Goal: Transaction & Acquisition: Purchase product/service

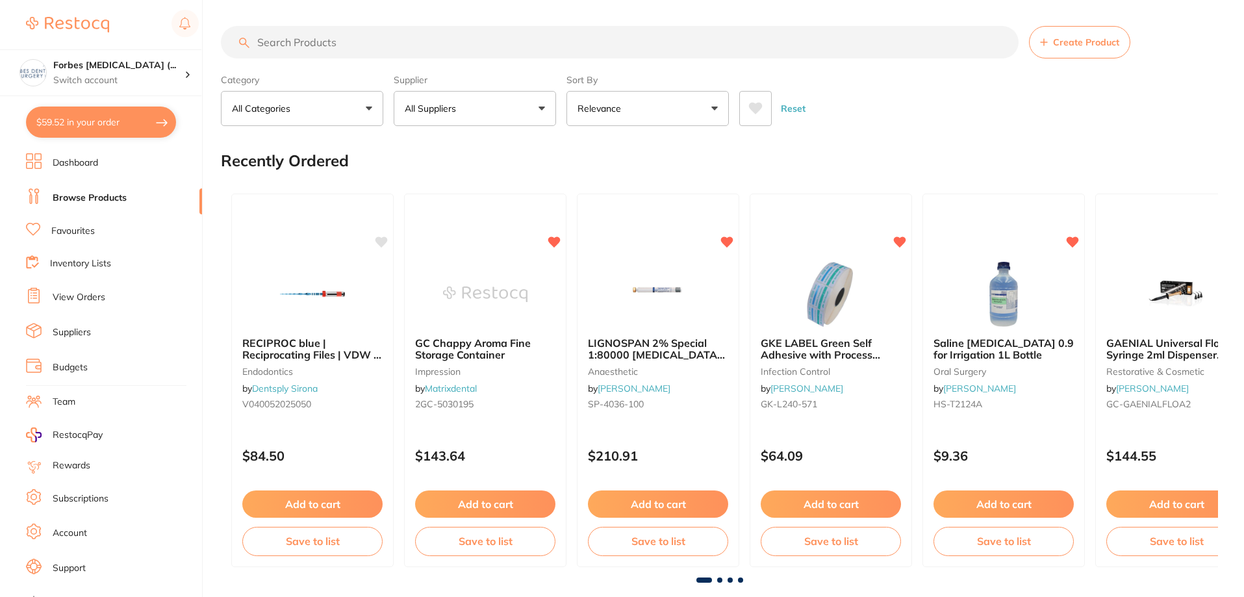
click at [105, 117] on button "$59.52 in your order" at bounding box center [101, 122] width 150 height 31
checkbox input "true"
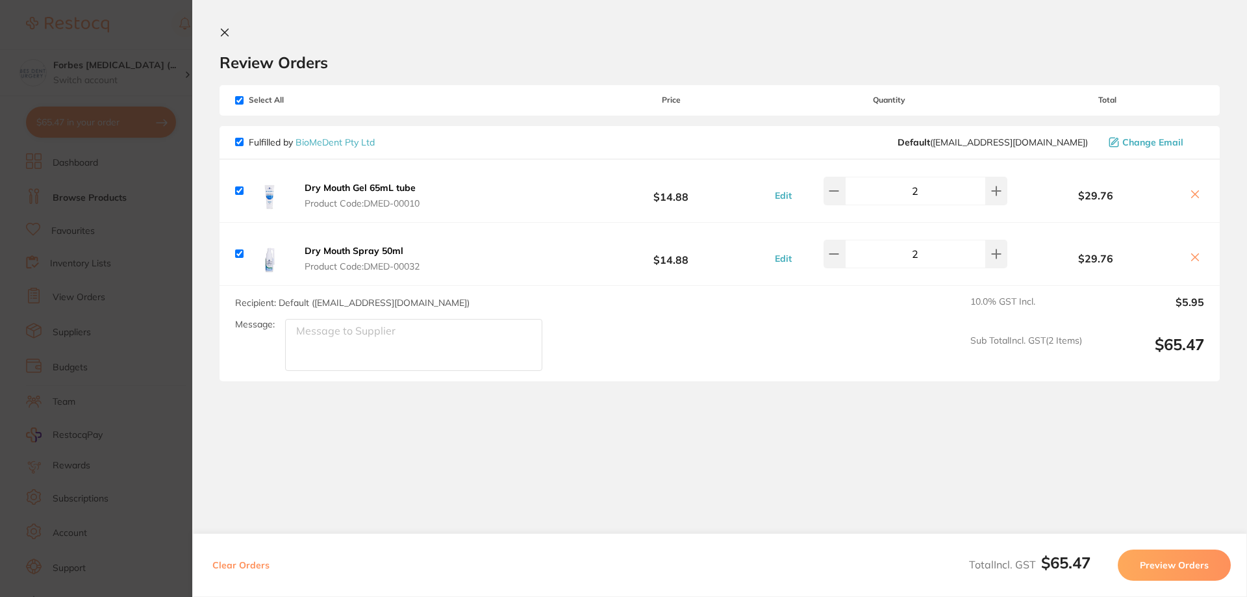
click at [1190, 259] on icon at bounding box center [1195, 257] width 10 height 10
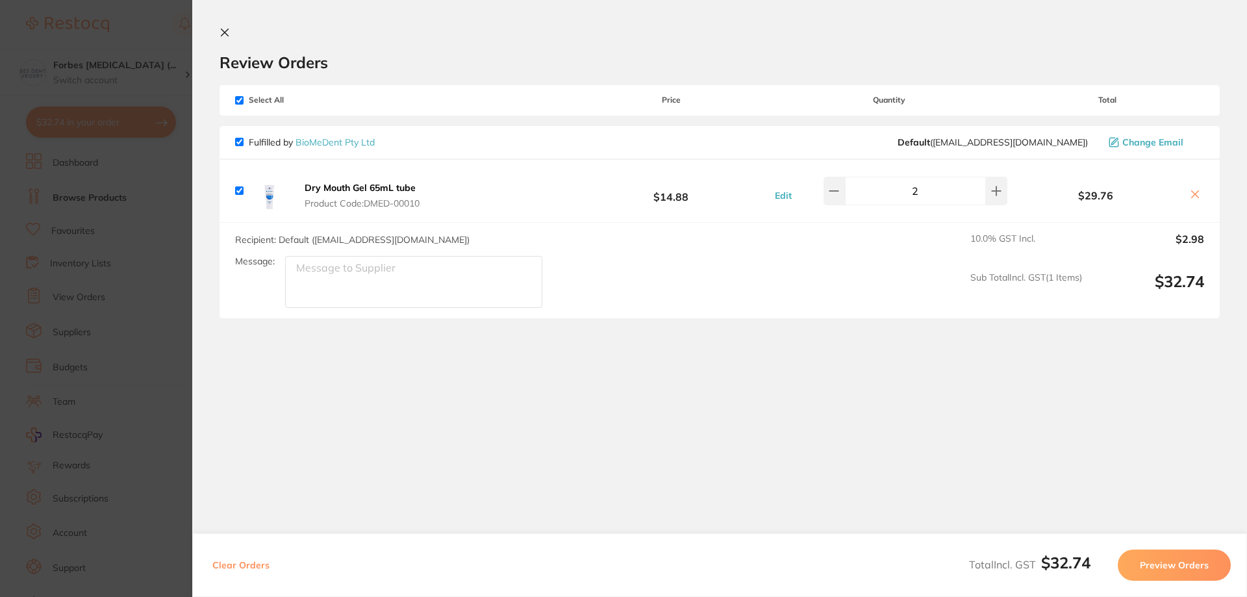
click at [1195, 194] on icon at bounding box center [1195, 194] width 10 height 10
checkbox input "false"
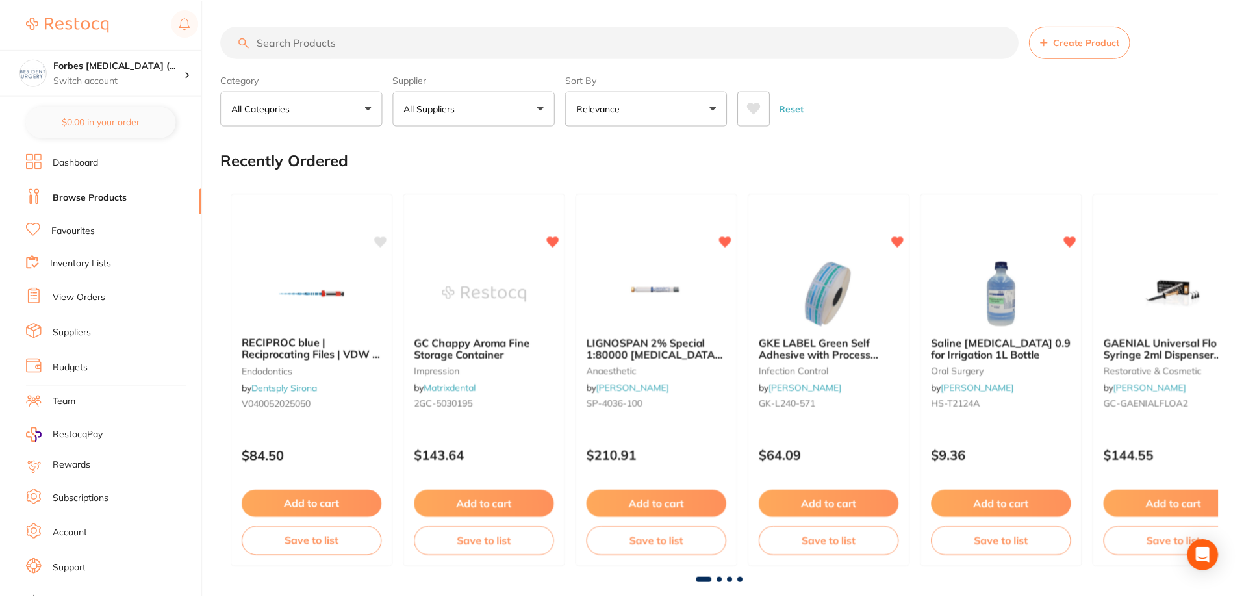
scroll to position [1, 0]
click at [297, 46] on input "search" at bounding box center [620, 42] width 798 height 32
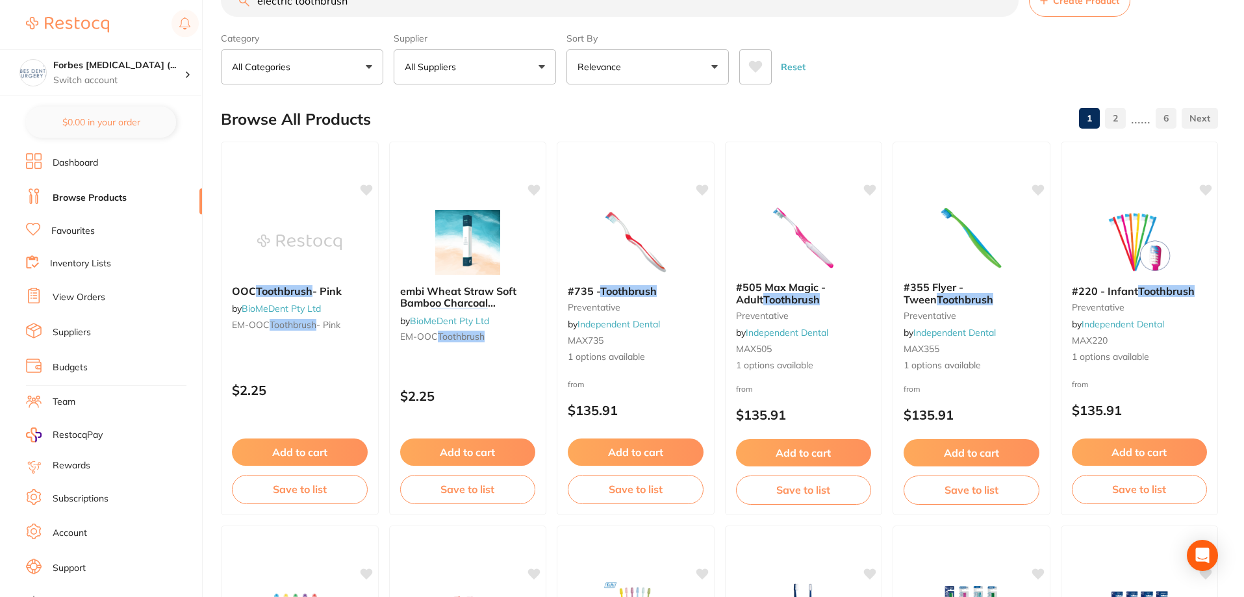
scroll to position [65, 0]
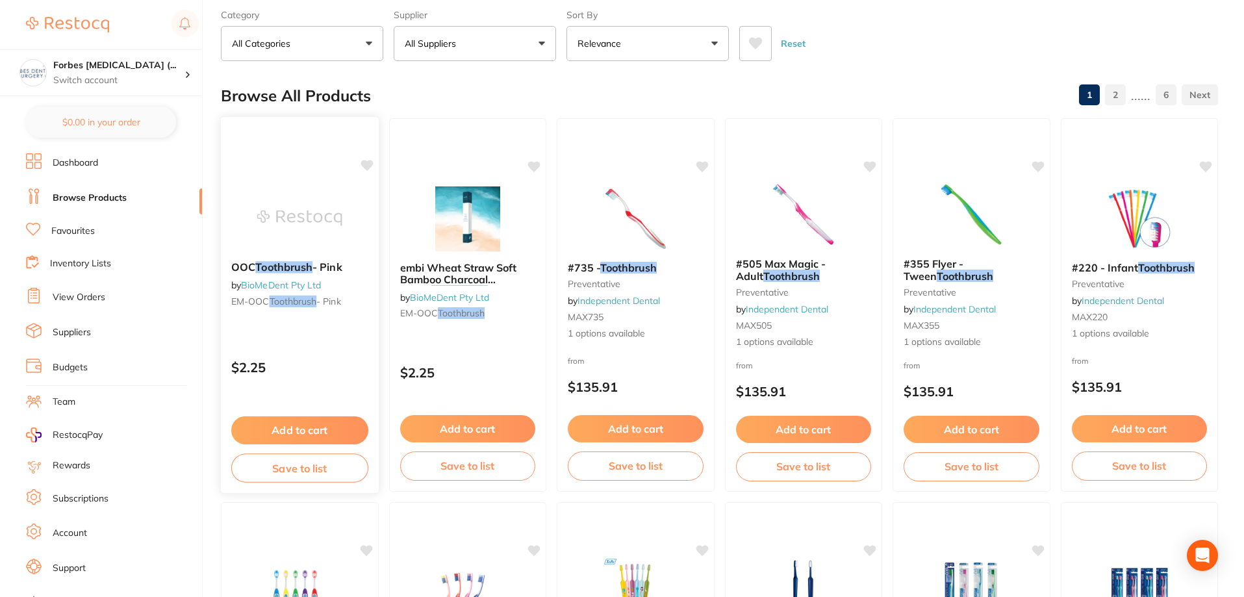
click at [320, 216] on img at bounding box center [299, 218] width 85 height 66
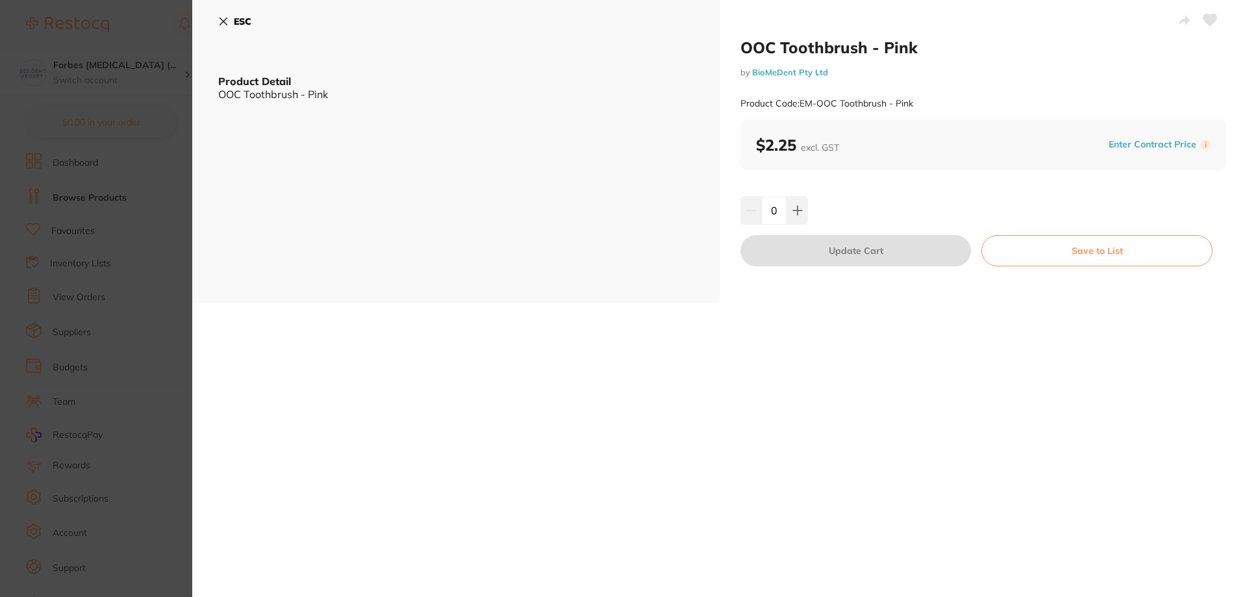
click at [37, 366] on section "OOC Toothbrush - Pink by BioMeDent Pty Ltd Product Code: EM-OOC Toothbrush - Pi…" at bounding box center [623, 298] width 1247 height 597
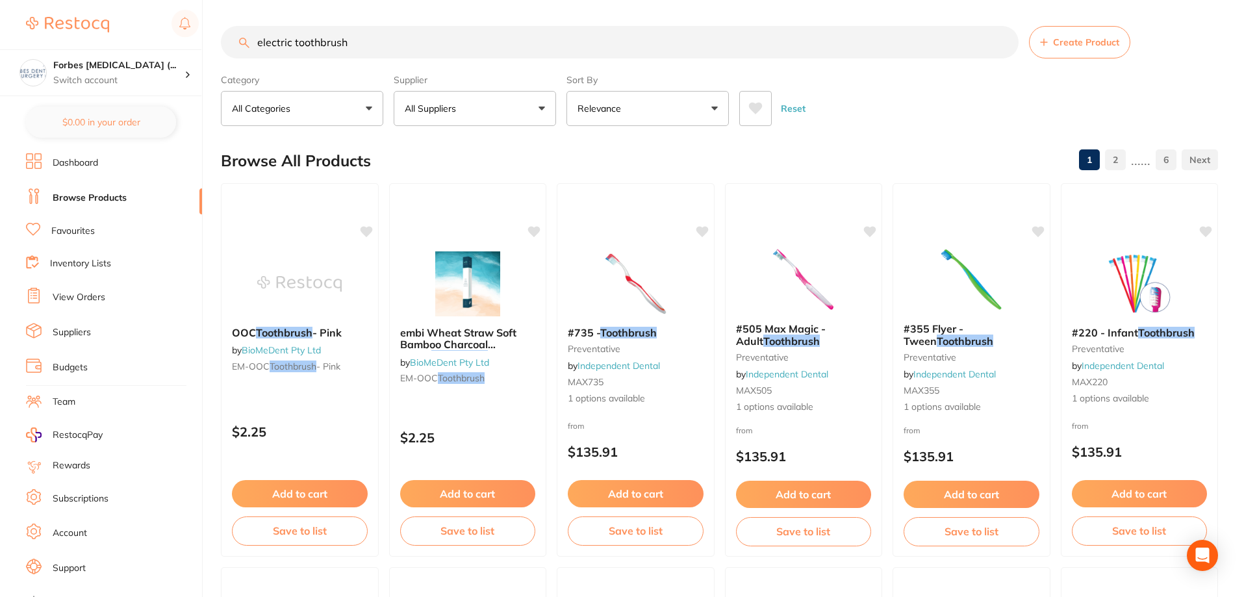
scroll to position [1, 0]
drag, startPoint x: 295, startPoint y: 43, endPoint x: 203, endPoint y: 64, distance: 94.5
click at [205, 65] on div "$32.74 Forbes Dental Surgery (... Switch account Forbes Dental Surgery (DentalT…" at bounding box center [622, 298] width 1244 height 597
type input "toothbrush"
click at [266, 92] on button "All Categories" at bounding box center [302, 108] width 162 height 35
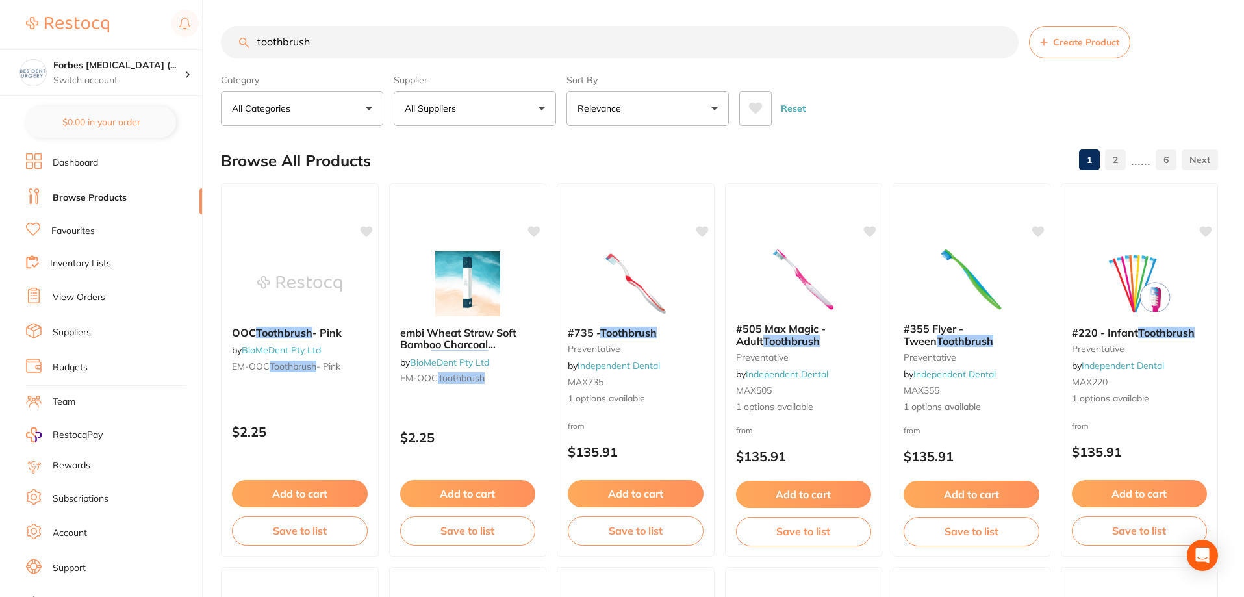
scroll to position [0, 0]
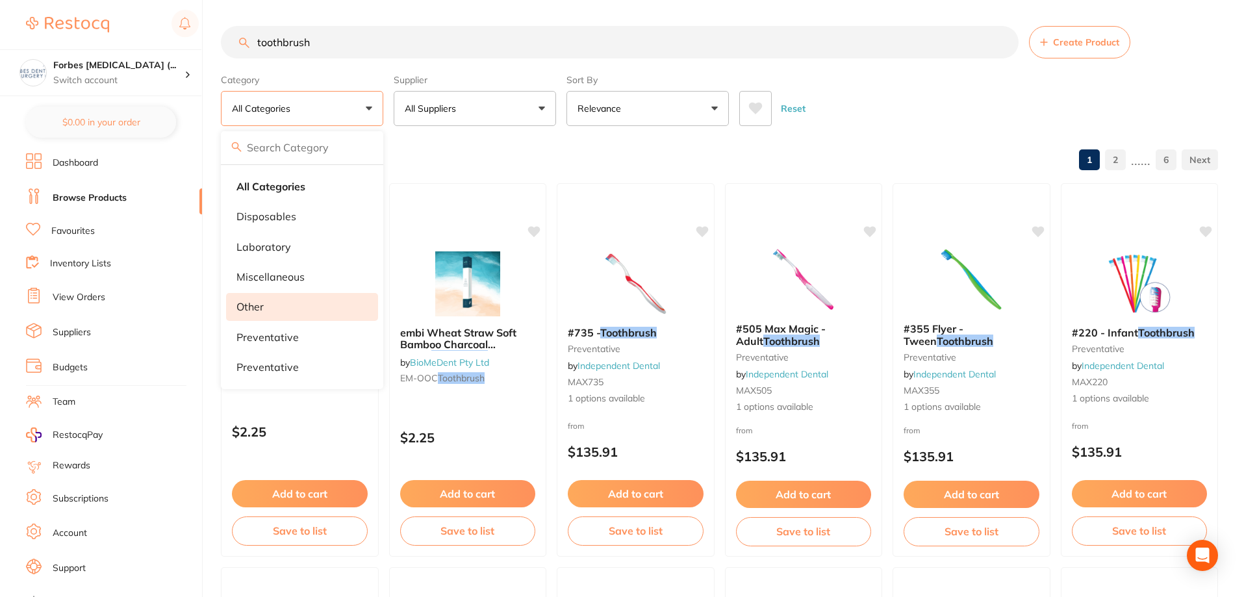
drag, startPoint x: 268, startPoint y: 338, endPoint x: 275, endPoint y: 320, distance: 19.3
click at [268, 338] on p "preventative" at bounding box center [267, 337] width 62 height 12
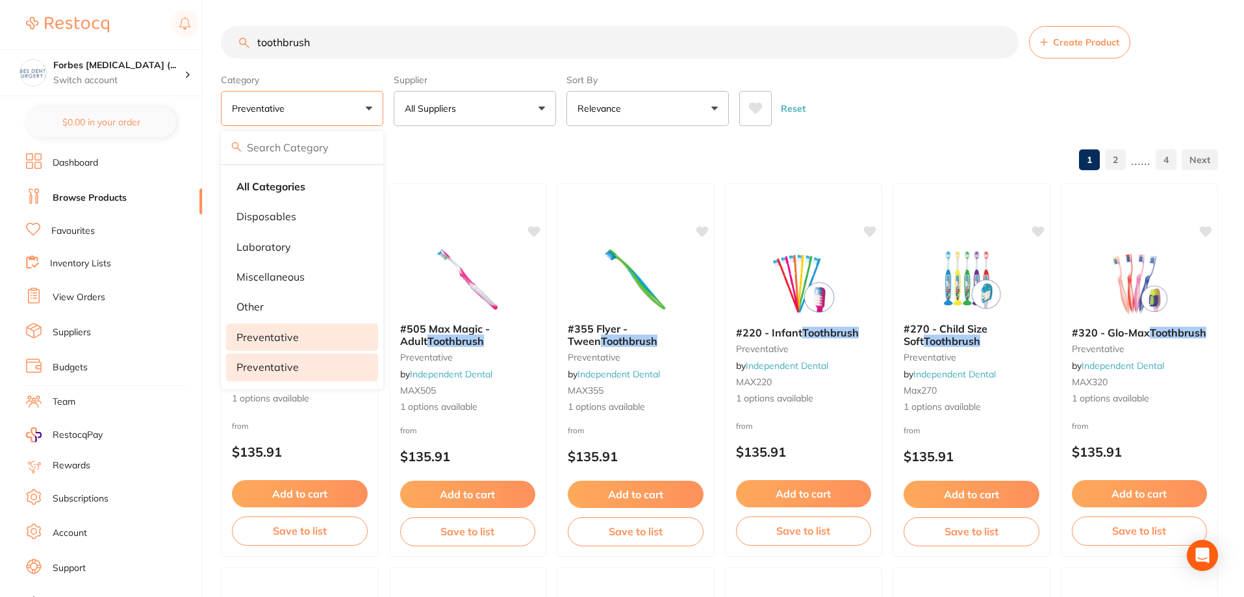
drag, startPoint x: 273, startPoint y: 368, endPoint x: 271, endPoint y: 355, distance: 13.8
click at [272, 368] on p "Preventative" at bounding box center [267, 367] width 62 height 12
click at [246, 307] on p "other" at bounding box center [249, 307] width 27 height 12
click at [266, 282] on p "Miscellaneous" at bounding box center [270, 277] width 68 height 12
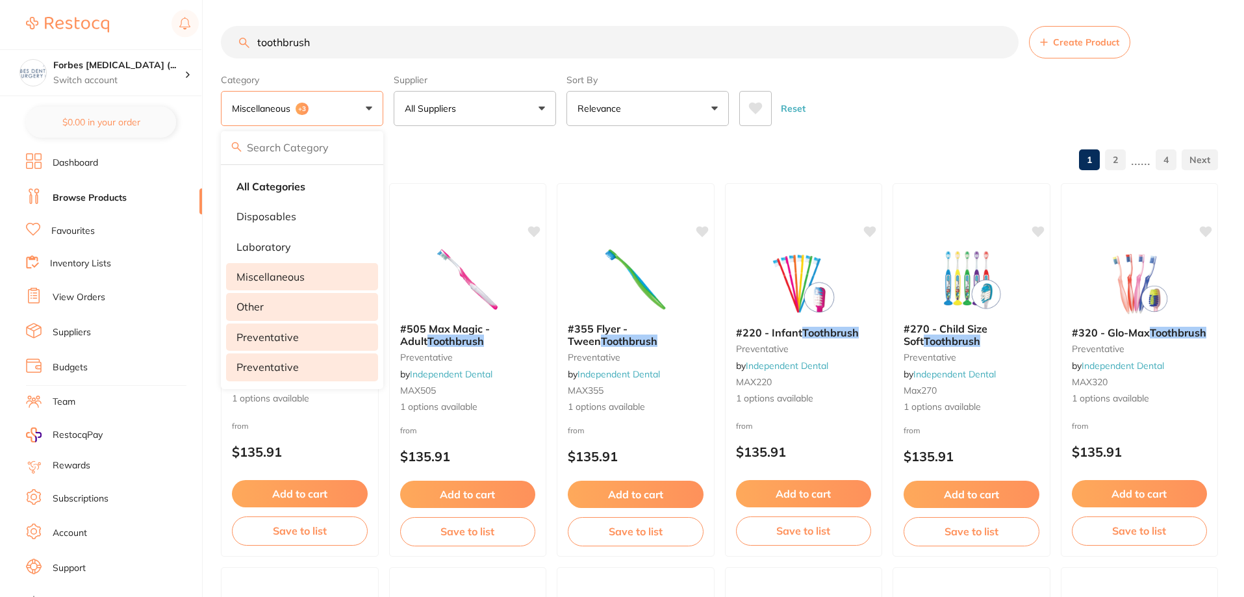
click at [967, 86] on div "Reset" at bounding box center [973, 103] width 468 height 45
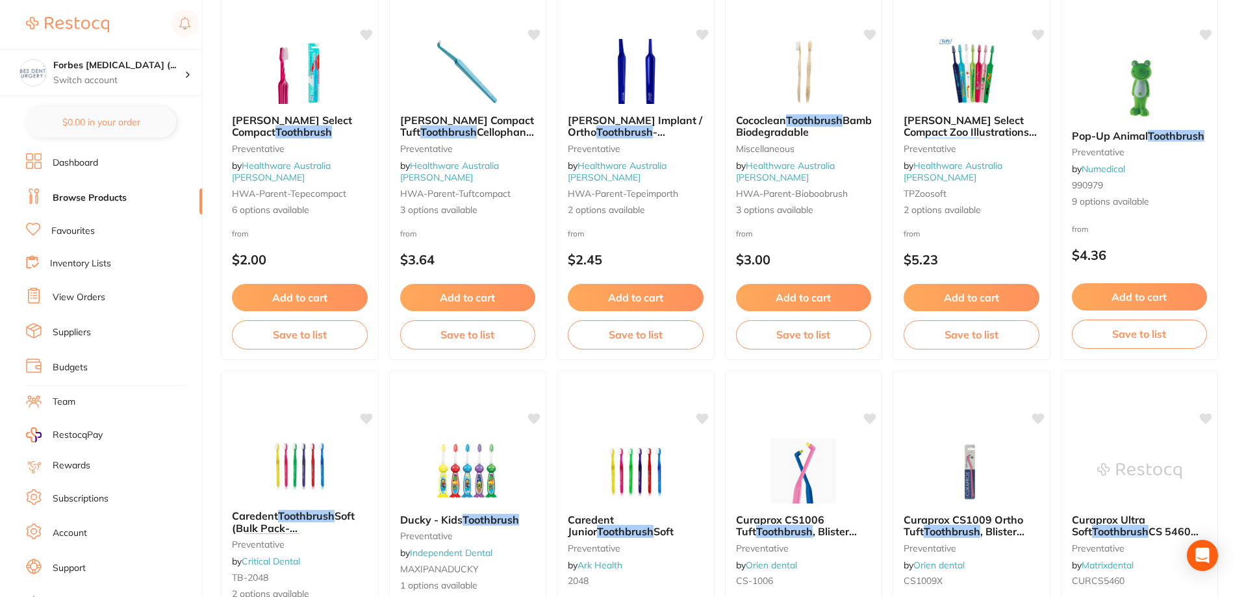
scroll to position [974, 0]
